Goal: Task Accomplishment & Management: Complete application form

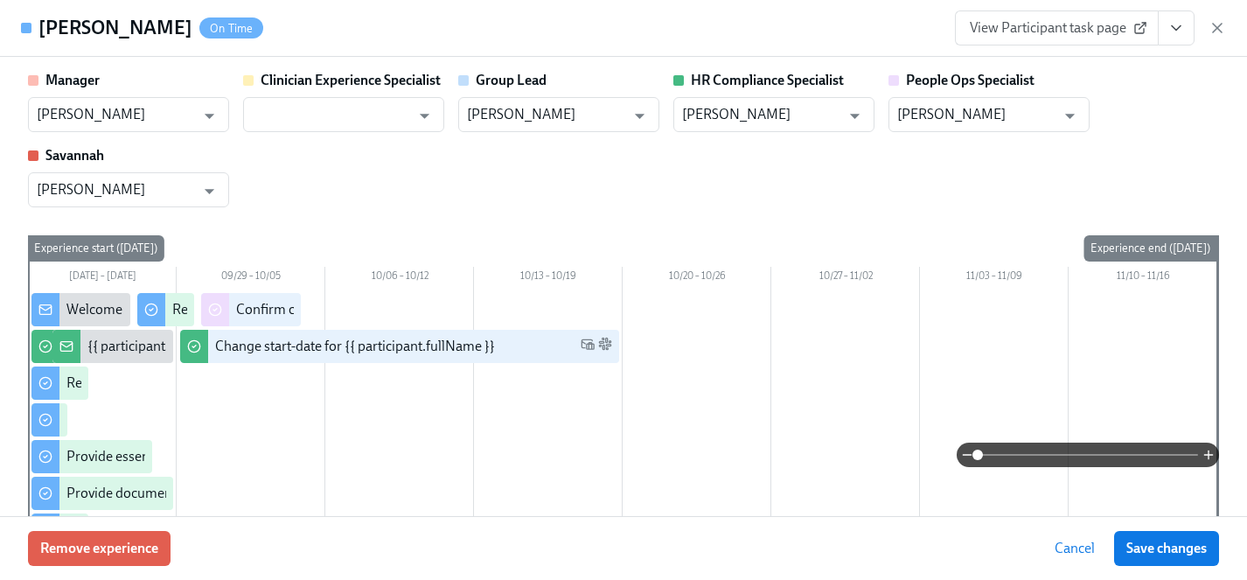
scroll to position [412, 0]
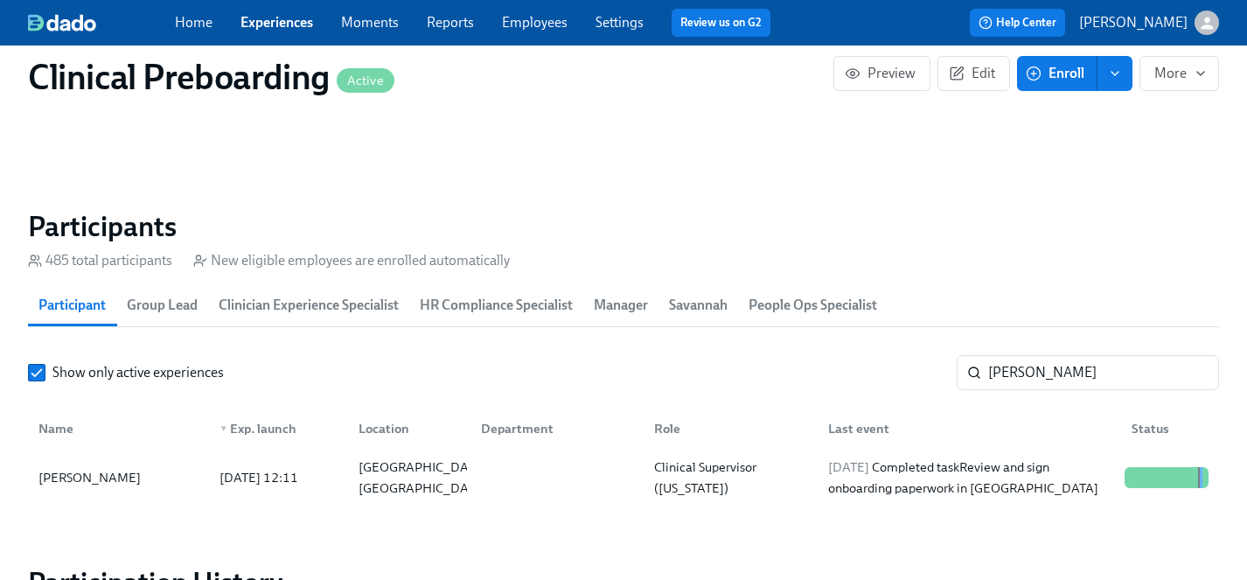
click at [269, 15] on link "Experiences" at bounding box center [276, 22] width 73 height 17
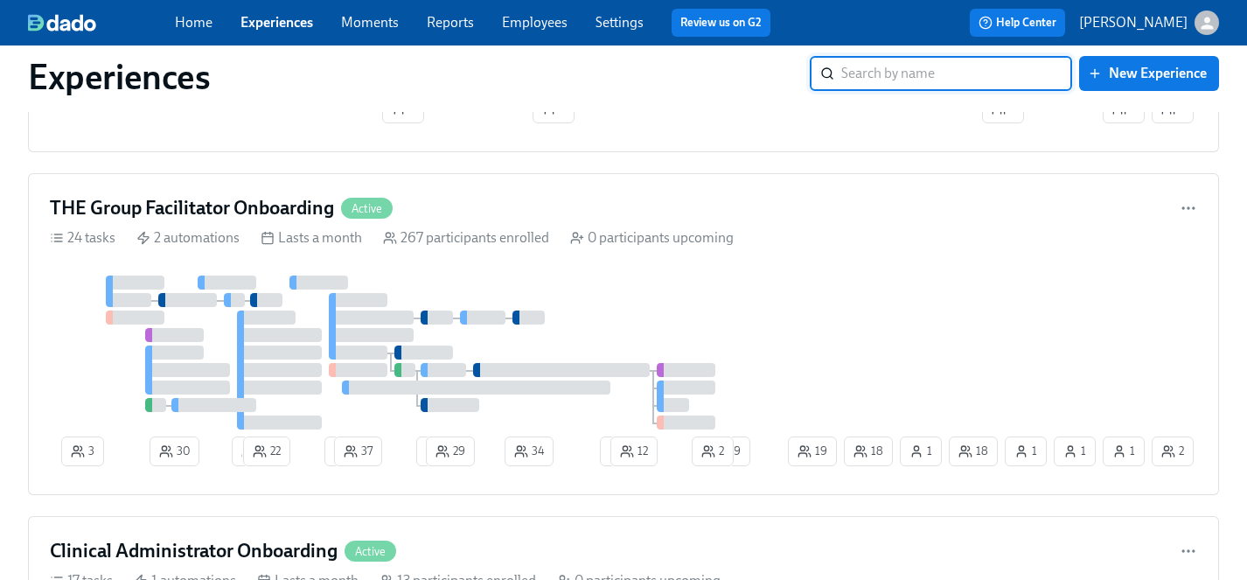
scroll to position [2150, 0]
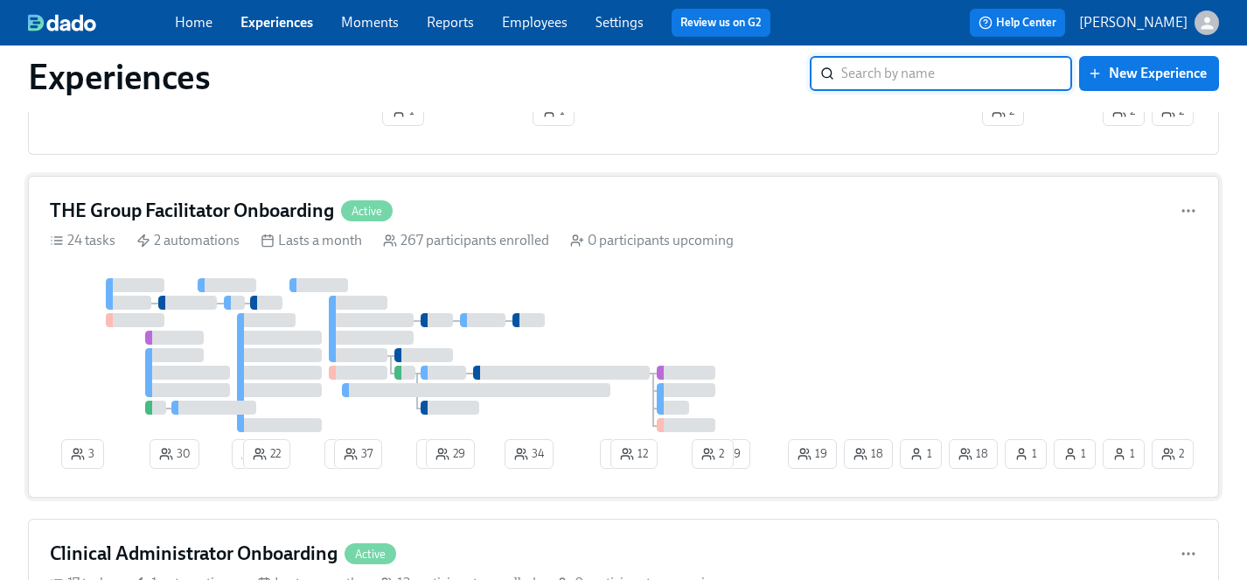
click at [625, 317] on div at bounding box center [417, 355] width 735 height 154
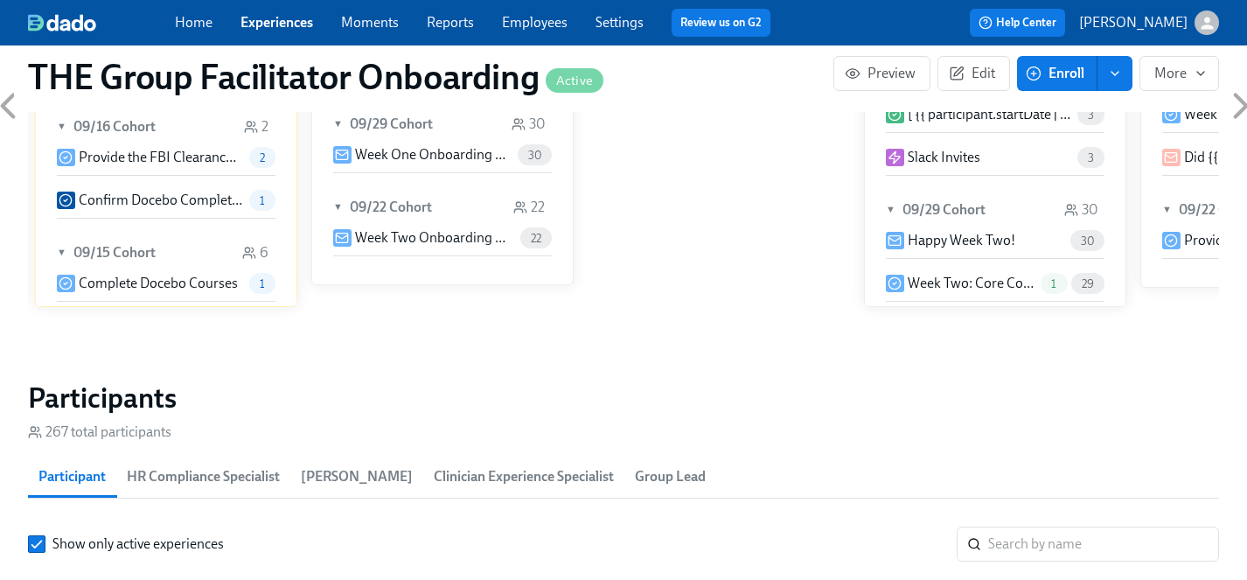
scroll to position [1448, 0]
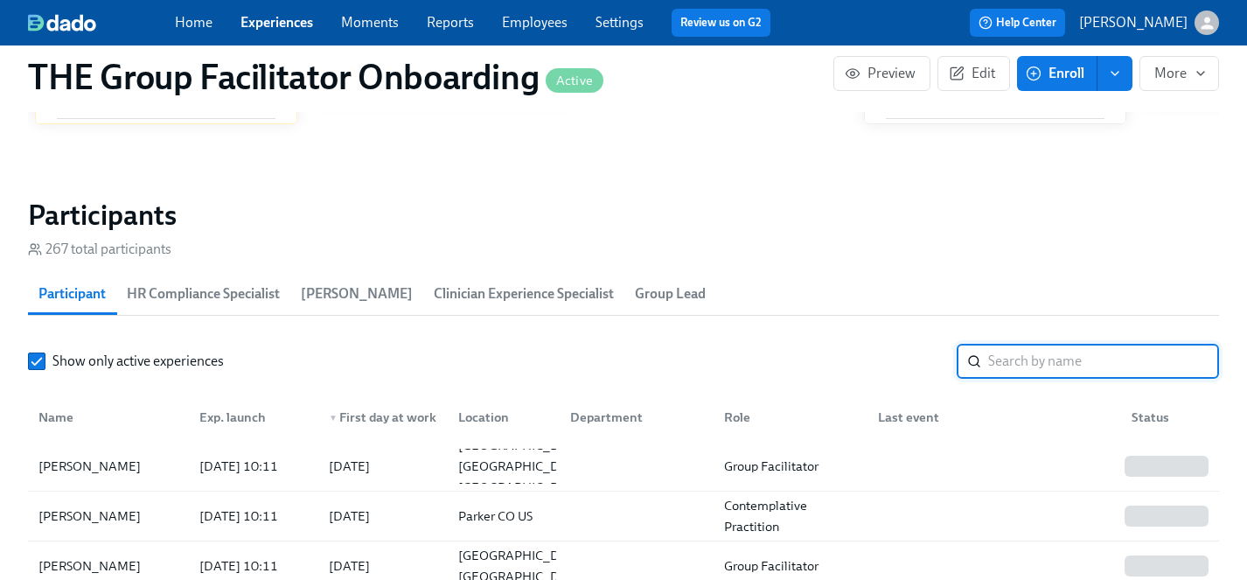
click at [1009, 363] on input "search" at bounding box center [1103, 361] width 231 height 35
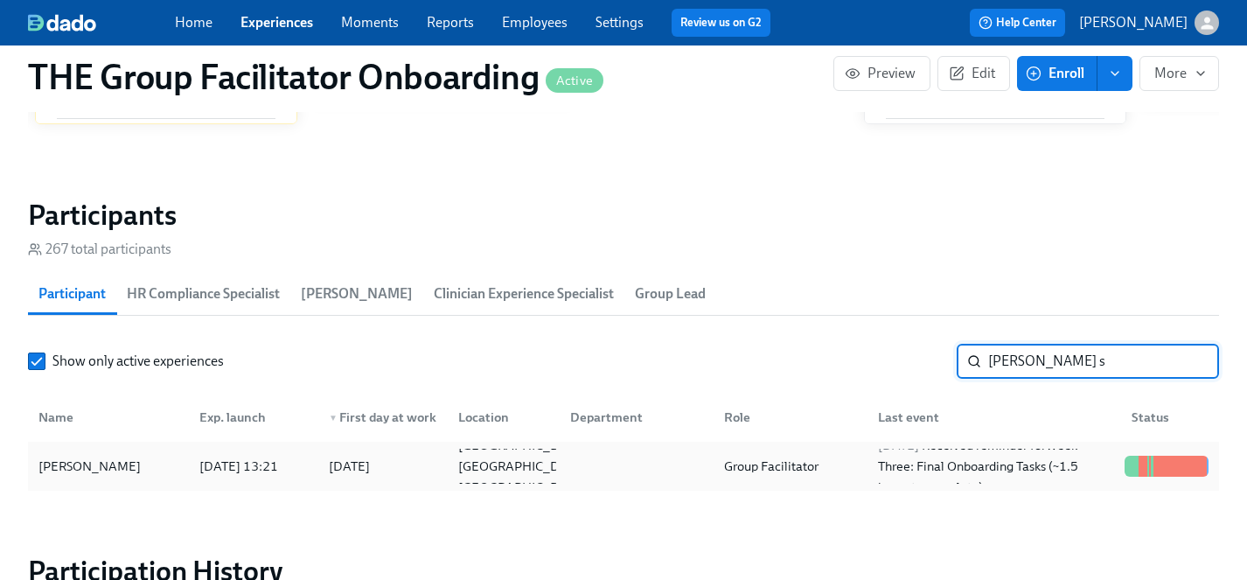
type input "[PERSON_NAME] s"
click at [96, 464] on div "[PERSON_NAME]" at bounding box center [89, 466] width 116 height 21
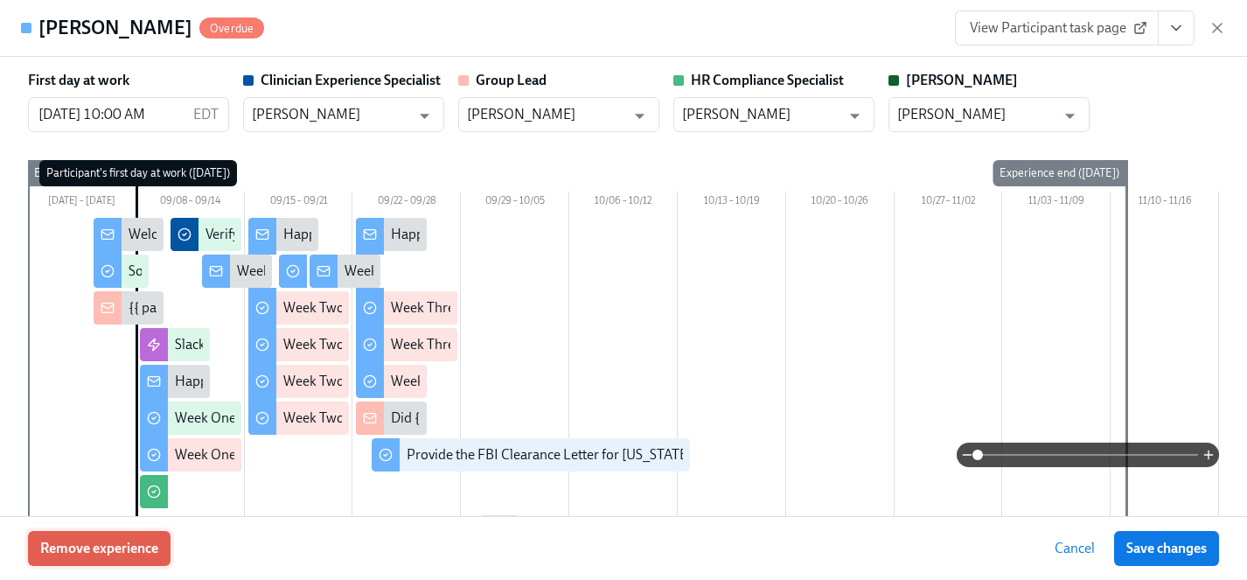
click at [102, 549] on span "Remove experience" at bounding box center [99, 548] width 118 height 17
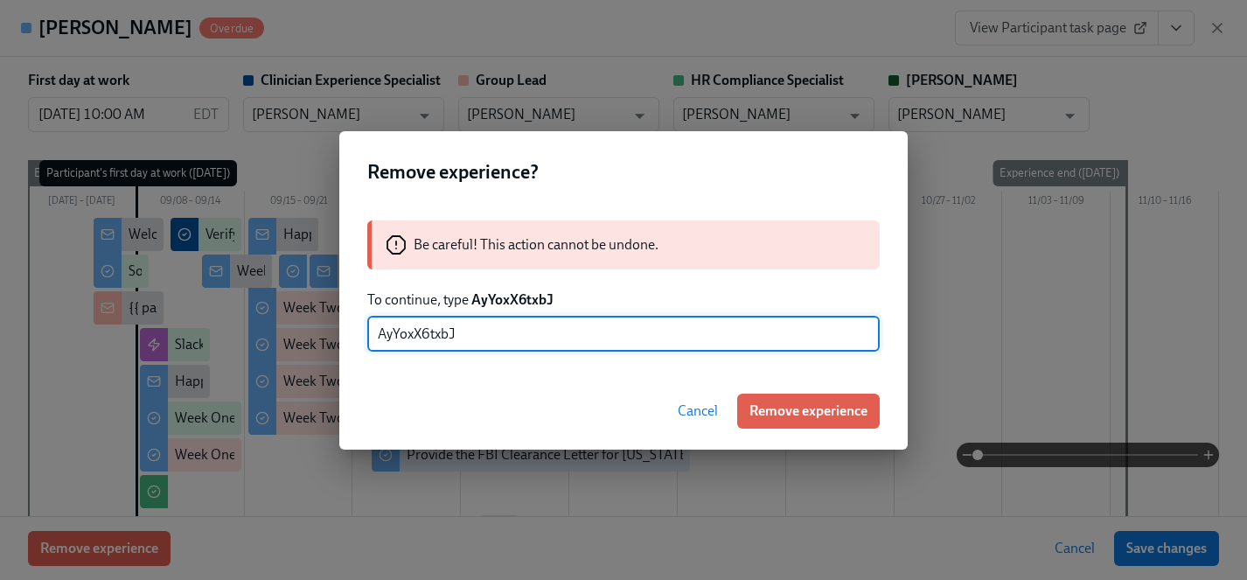
type input "AyYoxX6txbJ"
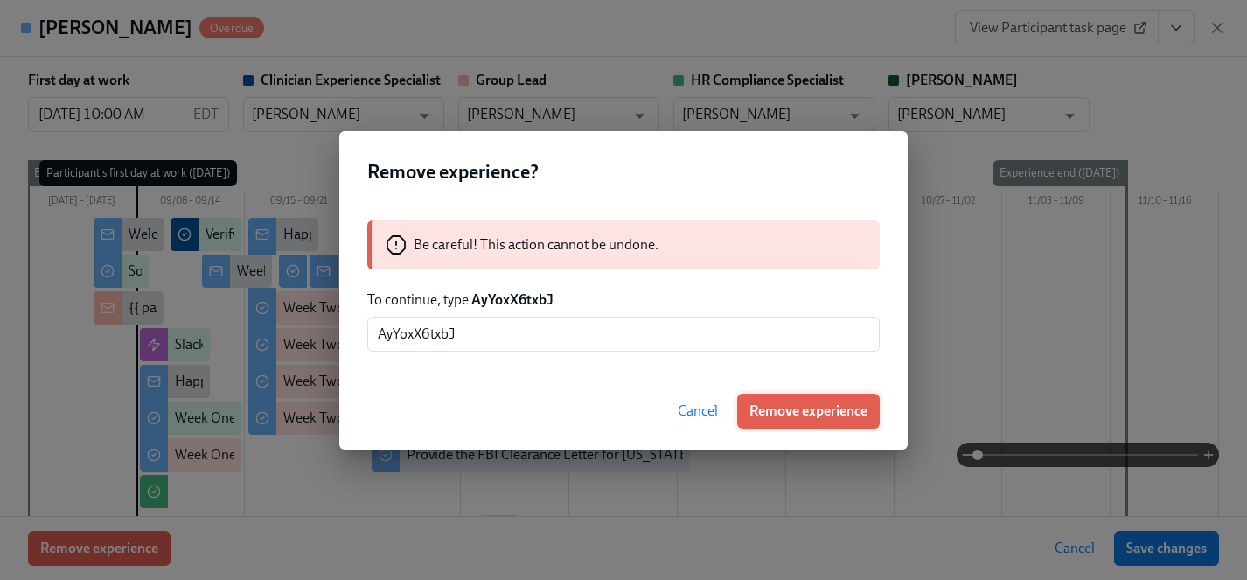
click at [797, 410] on span "Remove experience" at bounding box center [808, 410] width 118 height 17
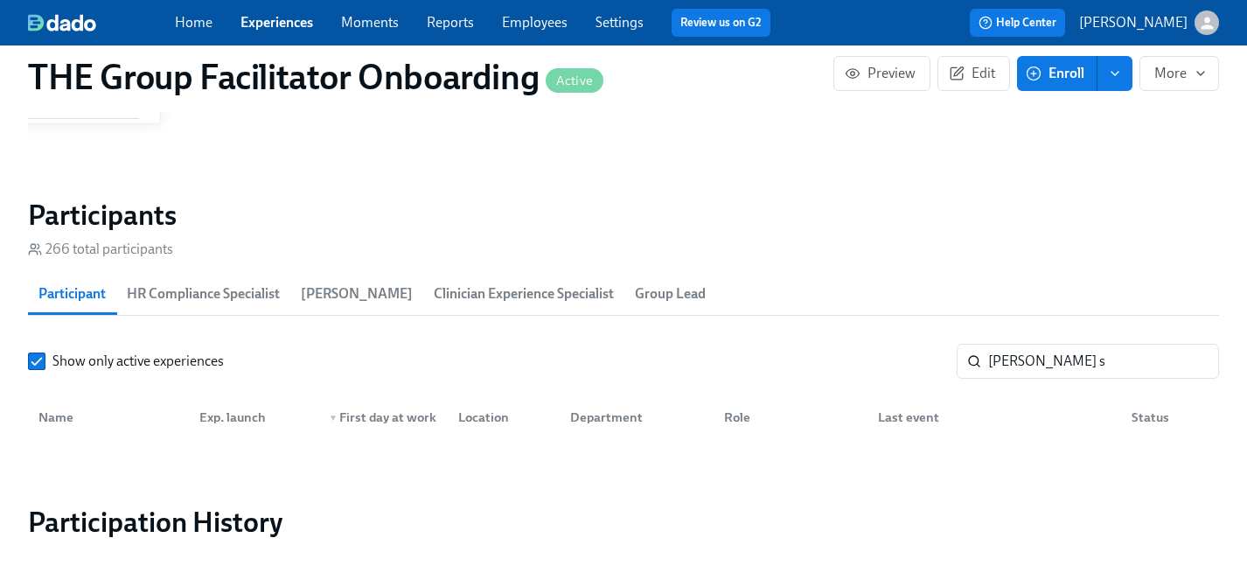
scroll to position [0, 24772]
click at [529, 21] on link "Employees" at bounding box center [535, 22] width 66 height 17
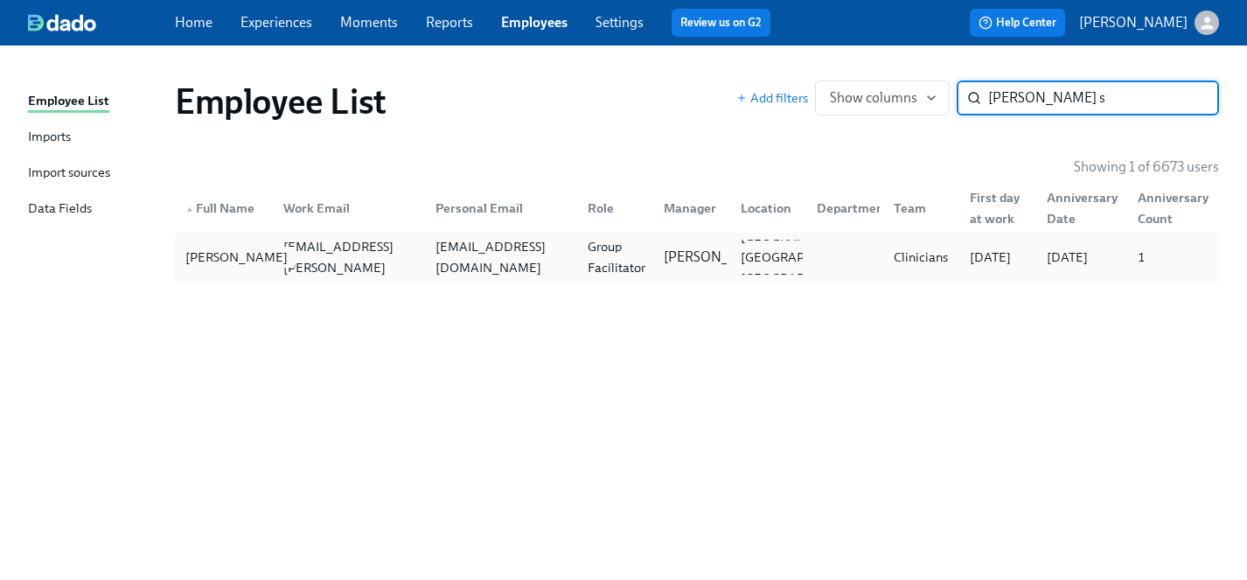
type input "[PERSON_NAME] s"
click at [201, 257] on div "[PERSON_NAME]" at bounding box center [236, 257] width 116 height 21
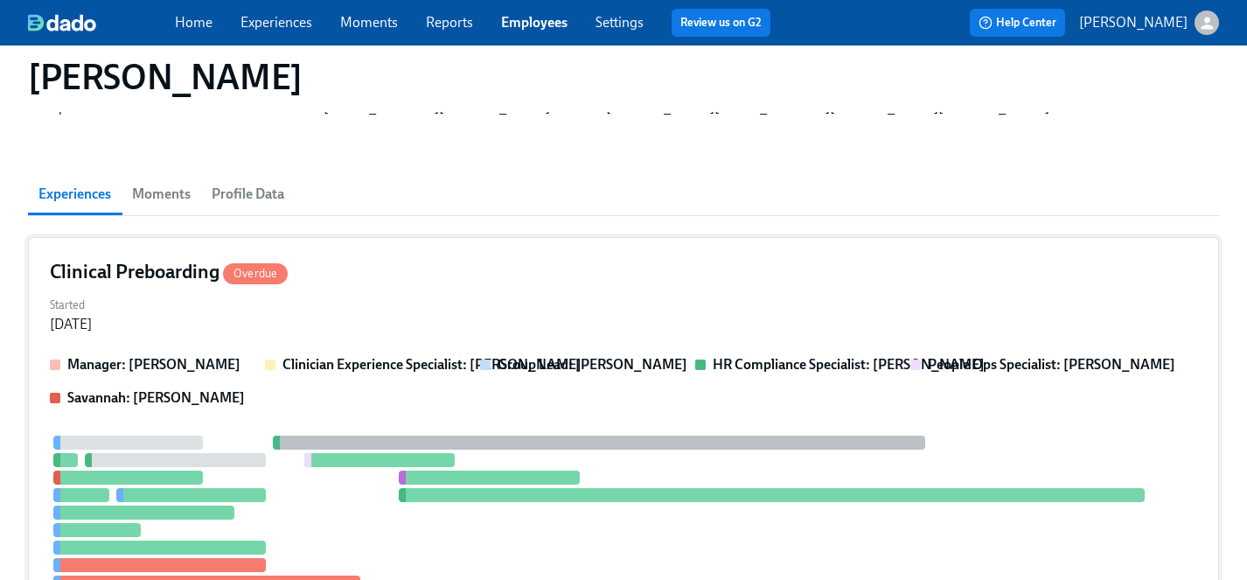
scroll to position [89, 0]
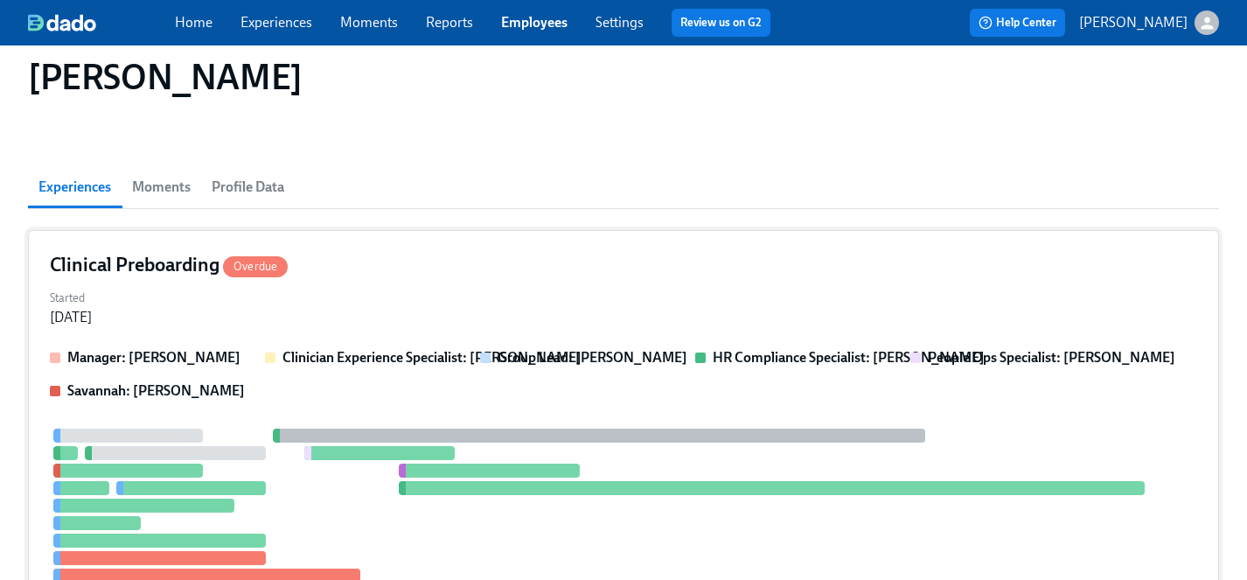
click at [433, 311] on div "Started [DATE]" at bounding box center [623, 306] width 1147 height 42
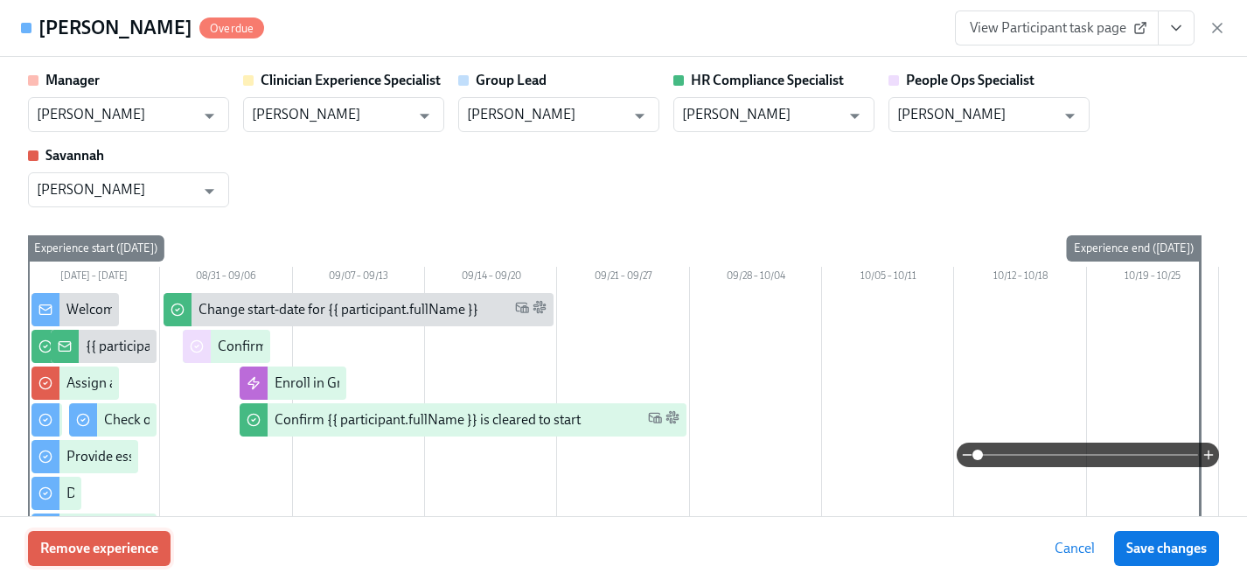
click at [117, 541] on span "Remove experience" at bounding box center [99, 548] width 118 height 17
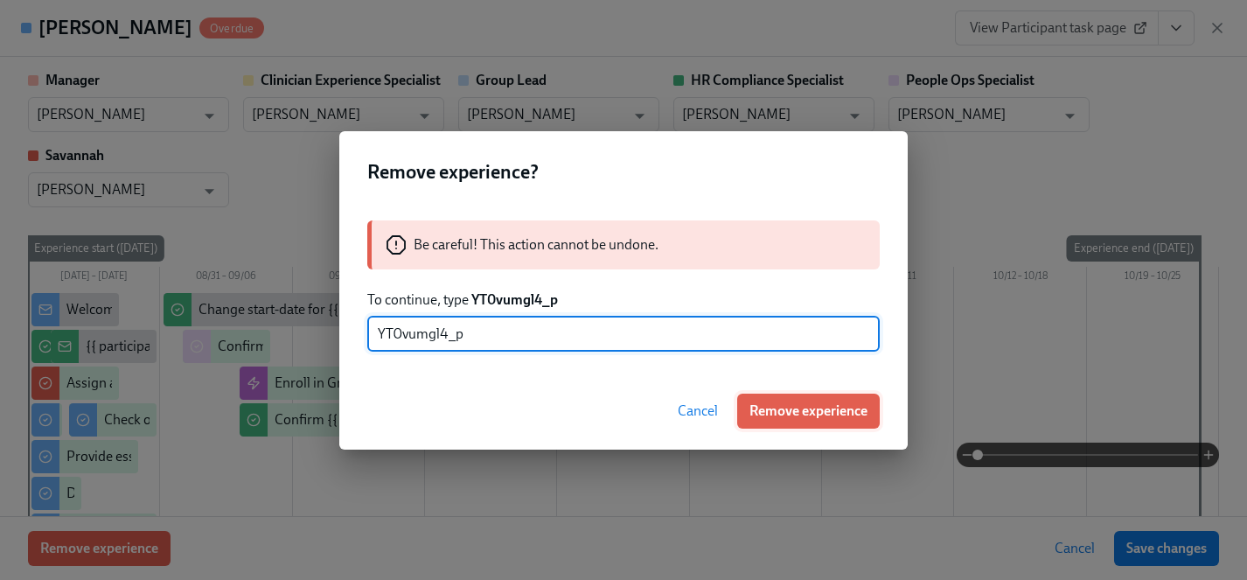
type input "YT0vumgl4_p"
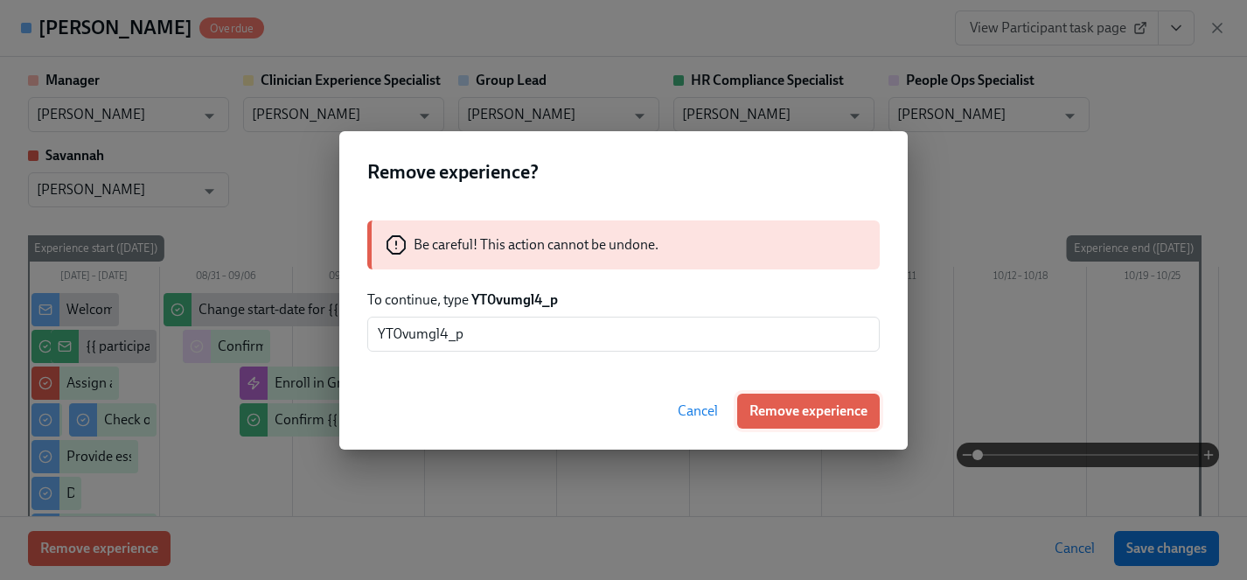
click at [789, 412] on span "Remove experience" at bounding box center [808, 410] width 118 height 17
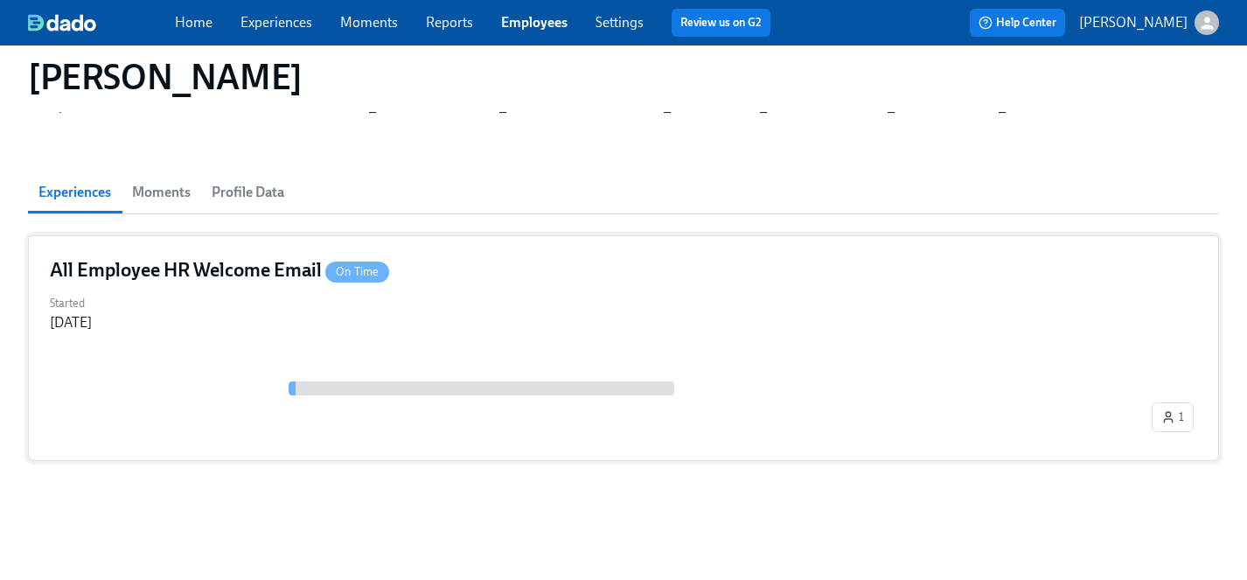
scroll to position [84, 0]
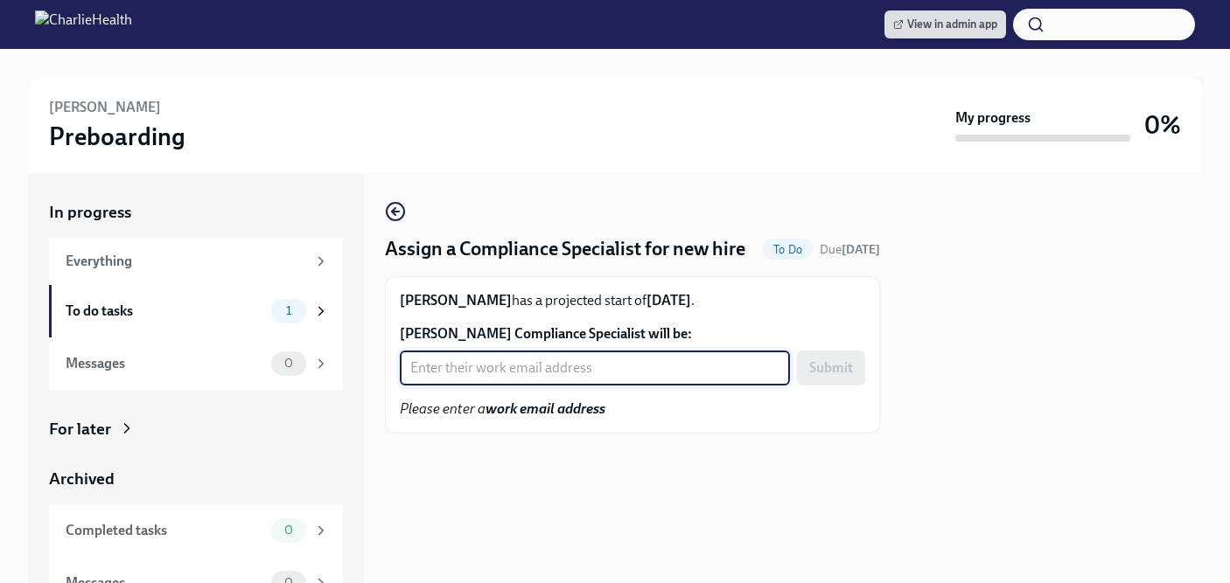
click at [545, 386] on input "[PERSON_NAME] Compliance Specialist will be:" at bounding box center [595, 368] width 390 height 35
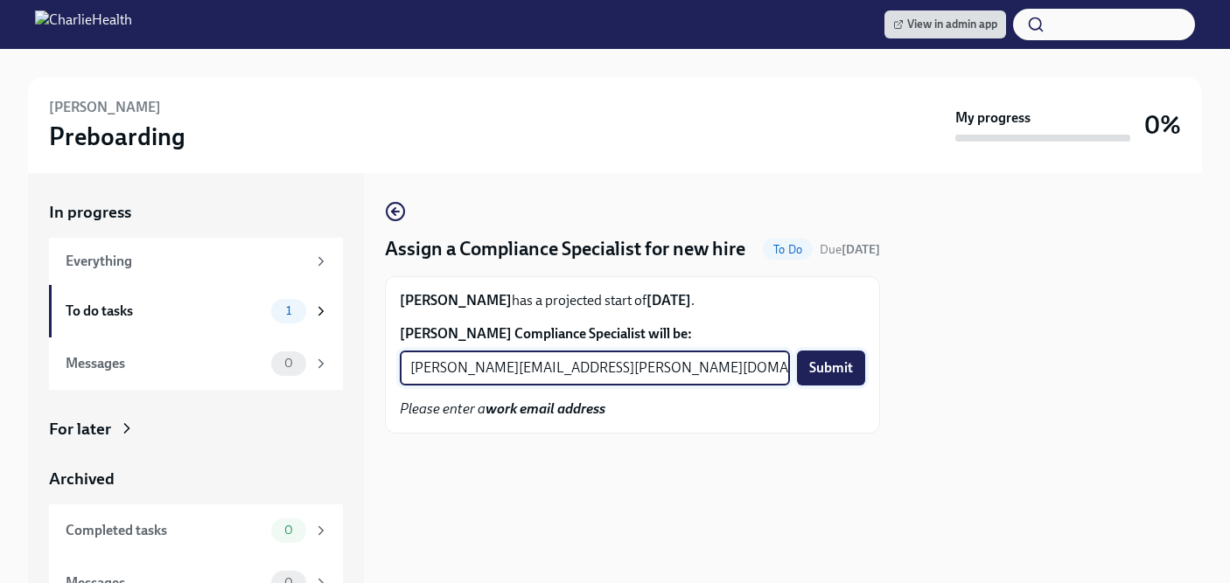
type input "[PERSON_NAME][EMAIL_ADDRESS][PERSON_NAME][DOMAIN_NAME]"
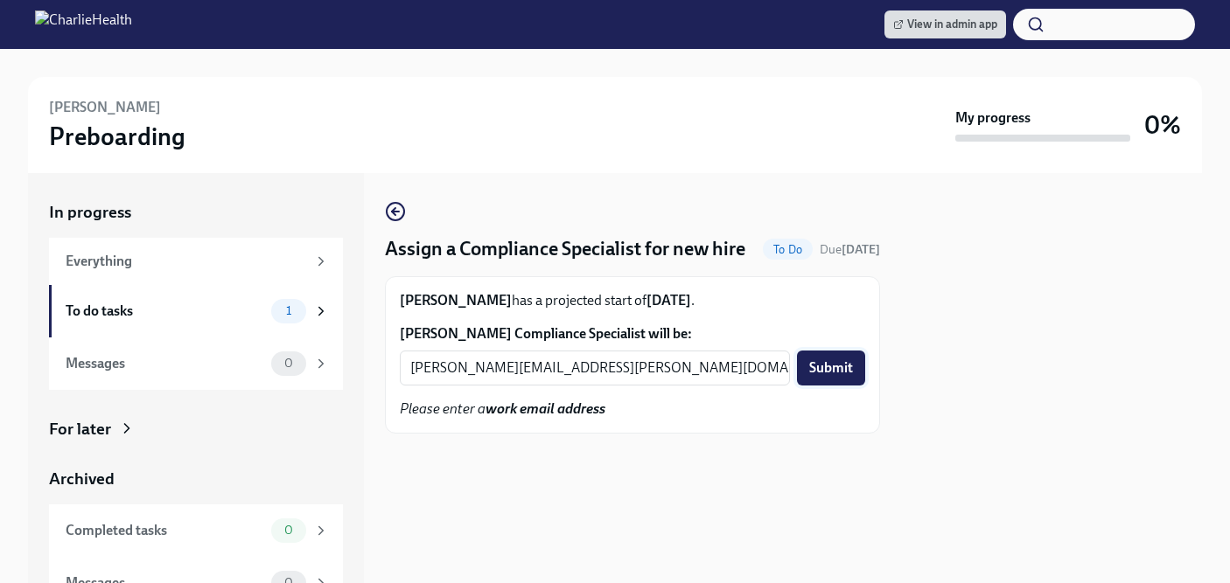
click at [833, 377] on span "Submit" at bounding box center [831, 367] width 44 height 17
